Goal: Information Seeking & Learning: Learn about a topic

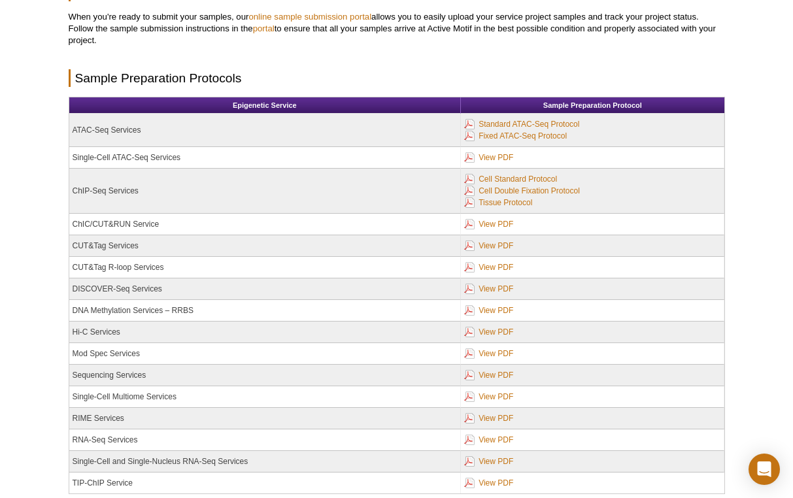
scroll to position [258, 0]
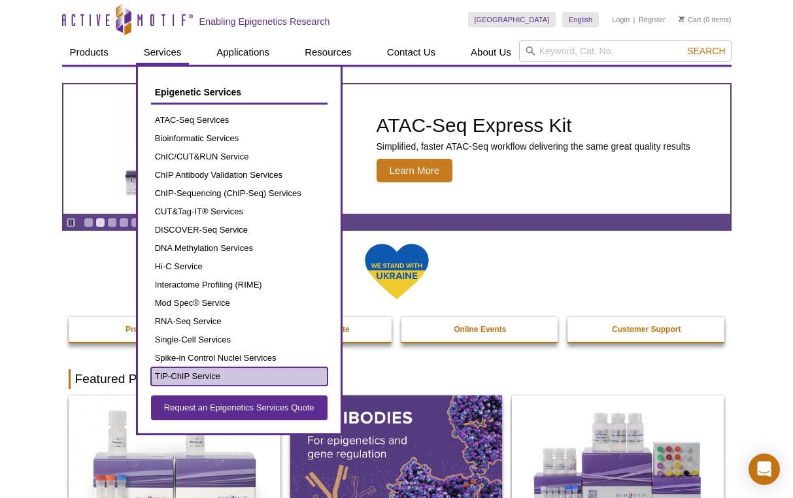
click at [196, 371] on link "TIP-ChIP Service" at bounding box center [239, 377] width 177 height 18
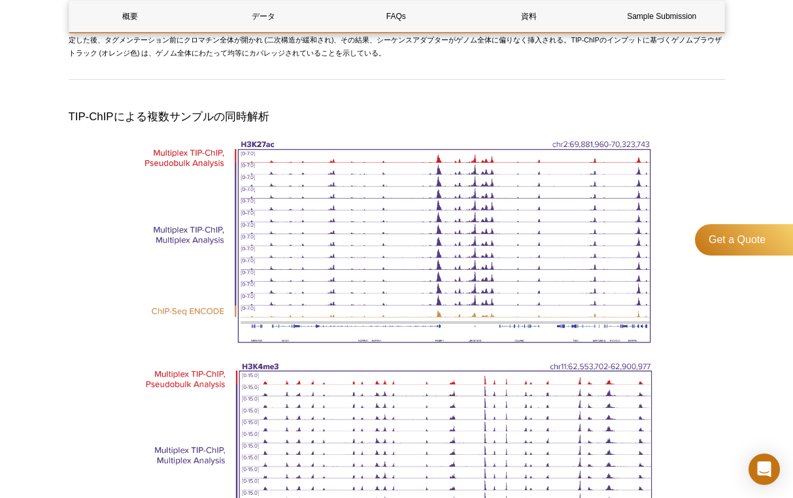
scroll to position [1425, 0]
